Goal: Task Accomplishment & Management: Complete application form

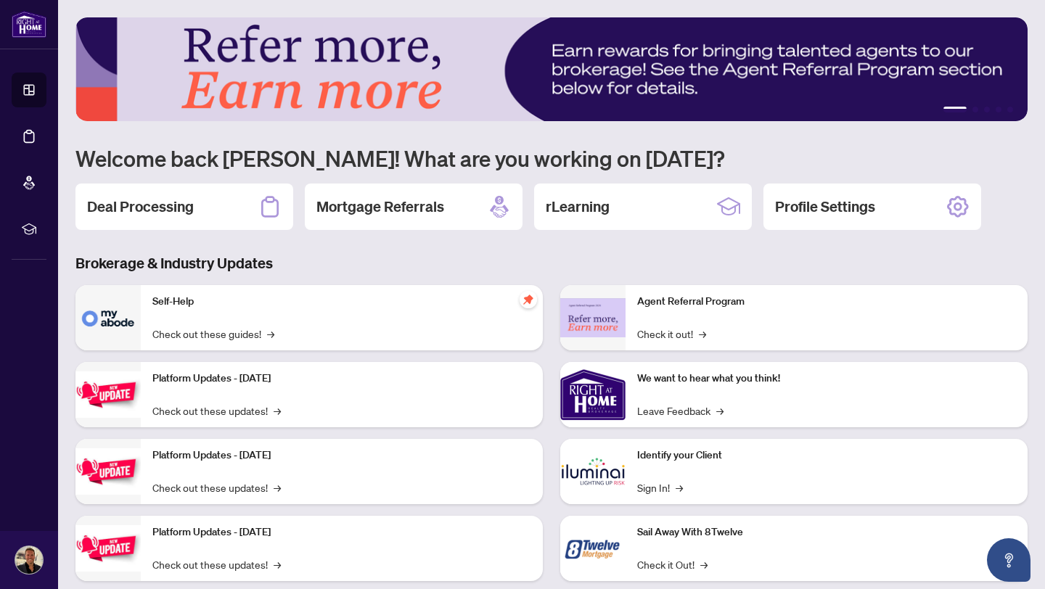
click at [220, 217] on div "Deal Processing" at bounding box center [184, 207] width 218 height 46
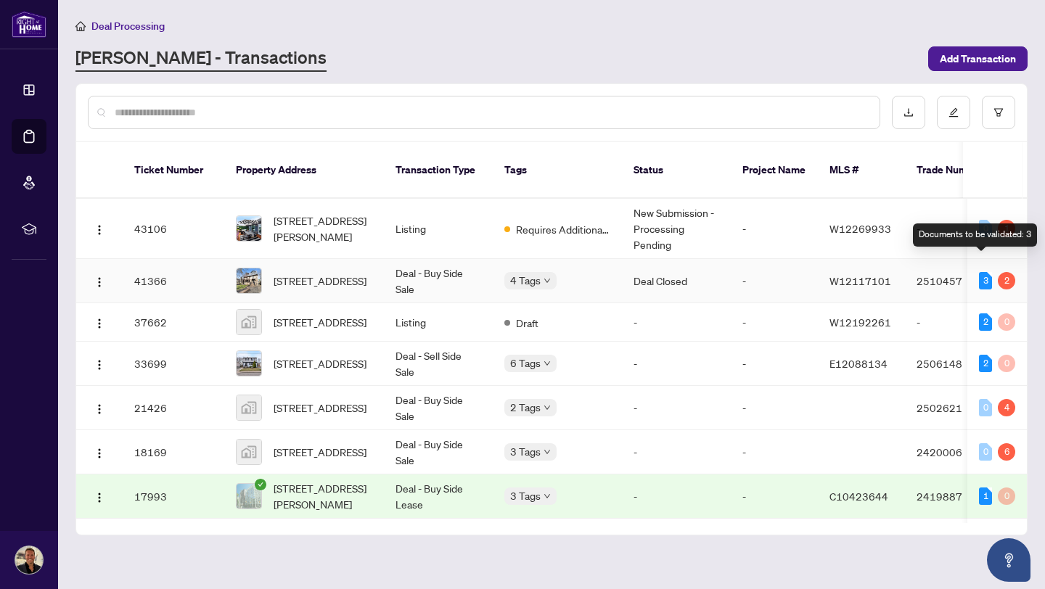
click at [981, 272] on div "3" at bounding box center [985, 280] width 13 height 17
click at [910, 260] on td "2510457" at bounding box center [956, 281] width 102 height 44
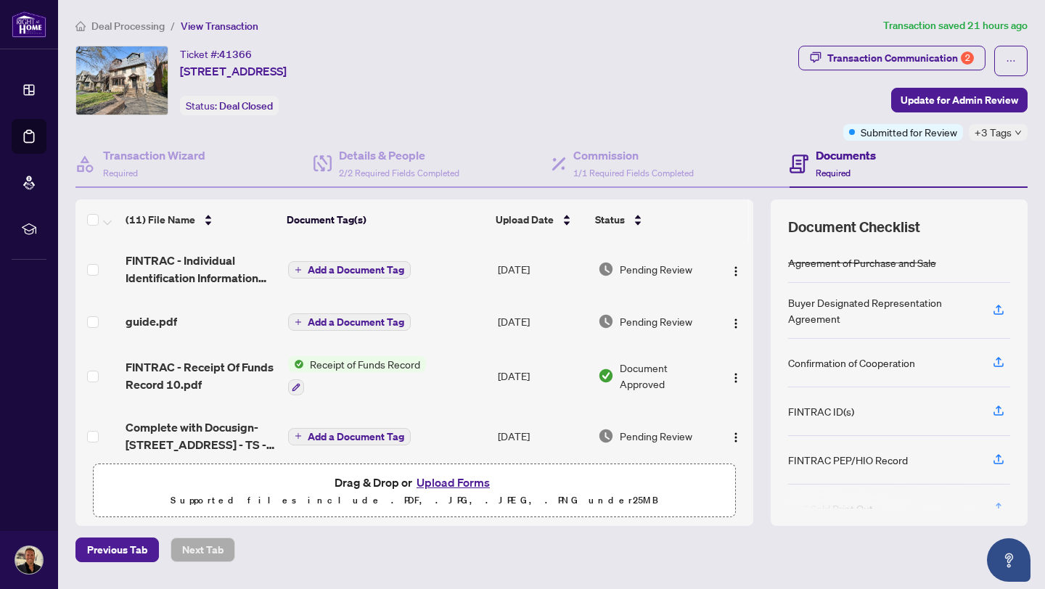
click at [923, 44] on div "Deal Processing / View Transaction Transaction saved 21 hours ago Ticket #: 413…" at bounding box center [552, 315] width 964 height 596
click at [923, 60] on div "Transaction Communication 2" at bounding box center [900, 57] width 147 height 23
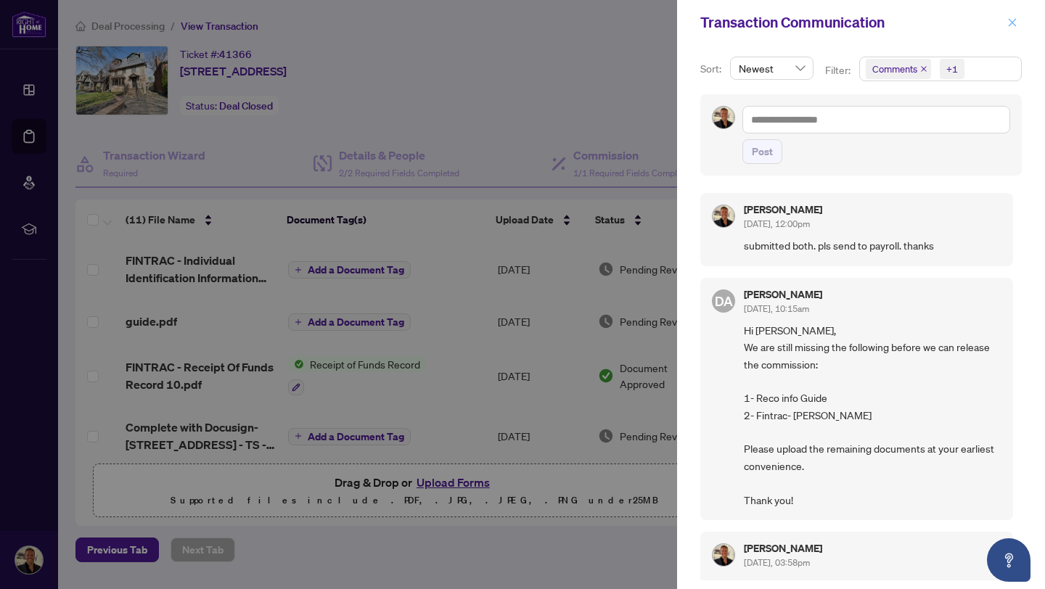
click at [1013, 18] on icon "close" at bounding box center [1013, 22] width 10 height 10
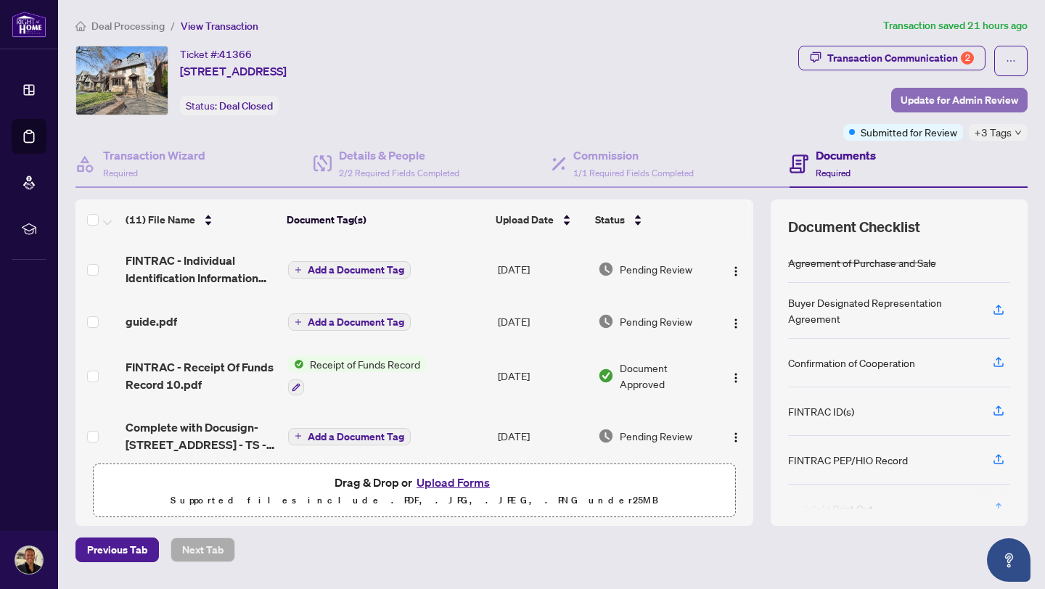
click at [941, 100] on span "Update for Admin Review" at bounding box center [960, 100] width 118 height 23
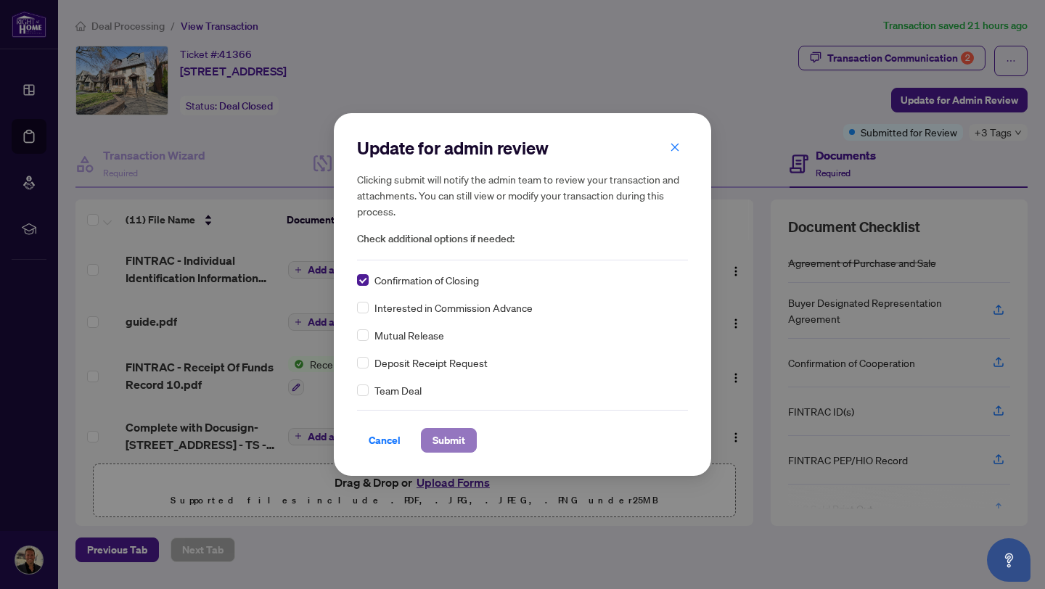
click at [454, 433] on span "Submit" at bounding box center [449, 440] width 33 height 23
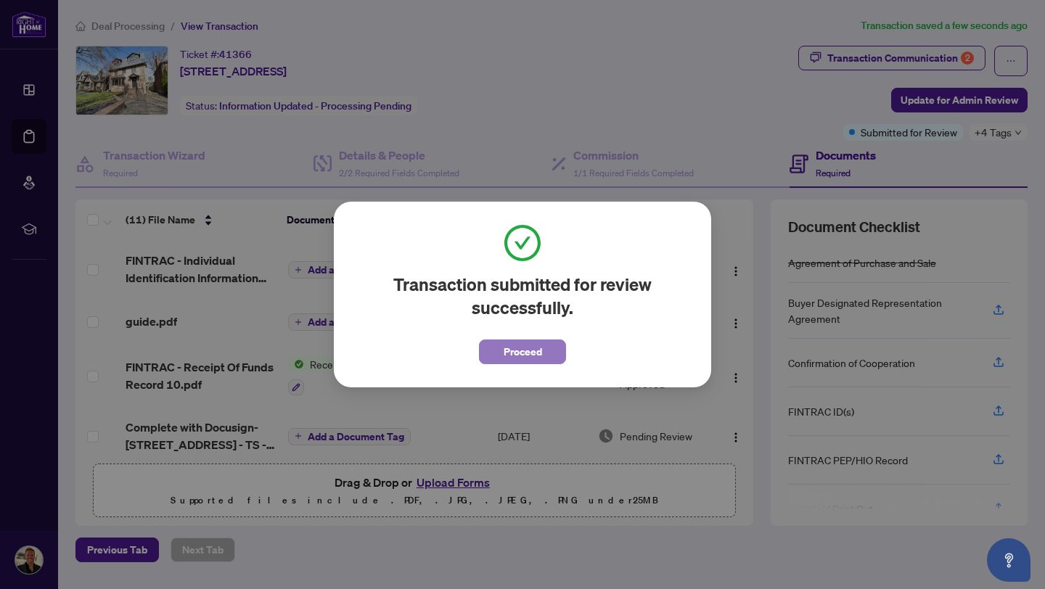
click at [534, 342] on span "Proceed" at bounding box center [523, 351] width 38 height 23
